Goal: Check status: Check status

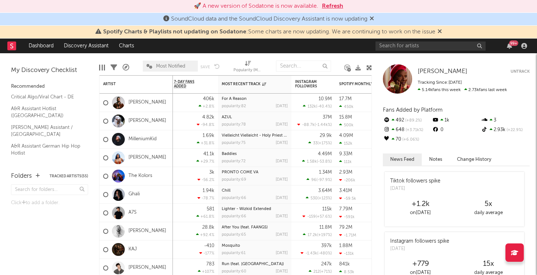
click at [330, 5] on button "Refresh" at bounding box center [332, 6] width 21 height 9
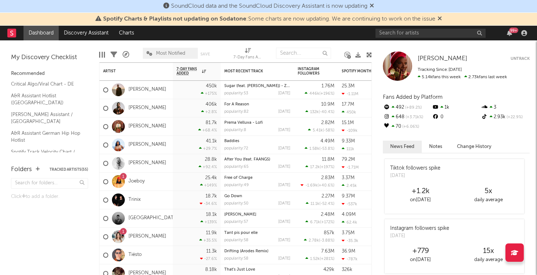
click at [53, 33] on link "Dashboard" at bounding box center [40, 33] width 35 height 15
click at [46, 33] on link "Dashboard" at bounding box center [40, 33] width 35 height 15
